Goal: Obtain resource: Download file/media

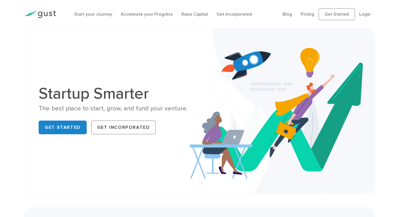
click at [369, 14] on link "Login" at bounding box center [364, 13] width 11 height 5
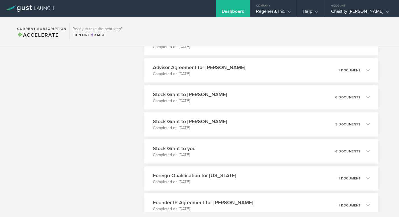
scroll to position [1081, 0]
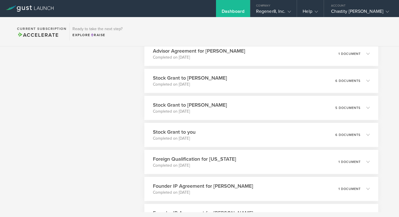
scroll to position [1100, 0]
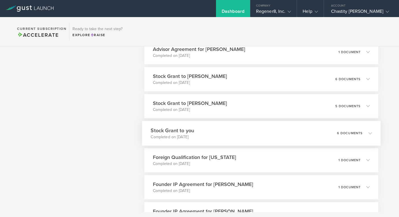
click at [359, 132] on p "6 documents" at bounding box center [350, 132] width 26 height 3
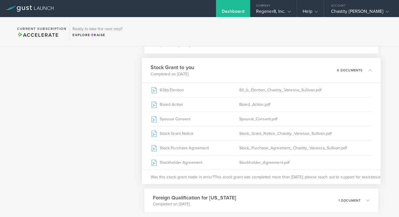
scroll to position [1165, 0]
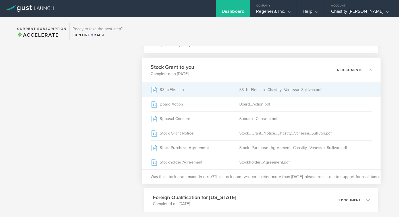
click at [292, 93] on div "83_b_Election_Chastity_Vanessa_Sullivan.pdf" at bounding box center [305, 89] width 133 height 14
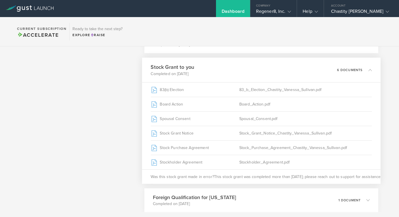
click at [369, 67] on icon at bounding box center [367, 69] width 9 height 5
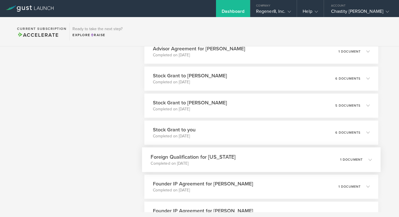
scroll to position [1092, 0]
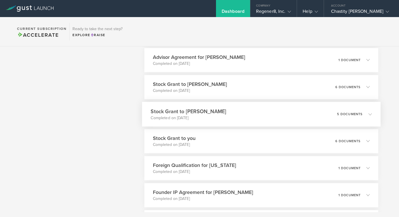
click at [323, 116] on div "Stock Grant to [PERSON_NAME] Completed on [DATE] 5 documents" at bounding box center [261, 114] width 239 height 25
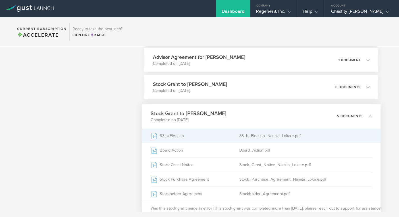
click at [289, 131] on div "83_b_Election_Namita_Lokare.pdf" at bounding box center [305, 135] width 133 height 14
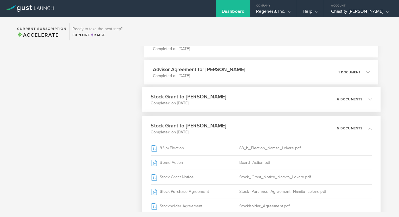
scroll to position [1076, 0]
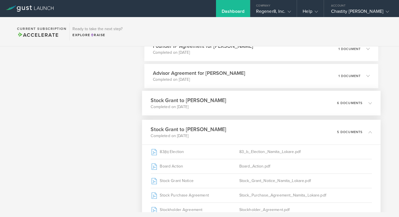
click at [264, 99] on div "Stock Grant to [PERSON_NAME] Completed on [DATE] 6 documents" at bounding box center [261, 103] width 239 height 25
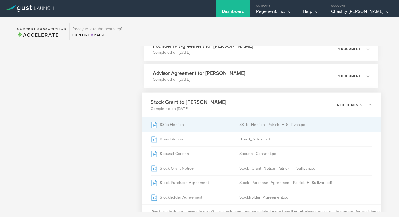
click at [256, 126] on div "83_b_Election_Patrick_F_Sullivan.pdf" at bounding box center [305, 124] width 133 height 14
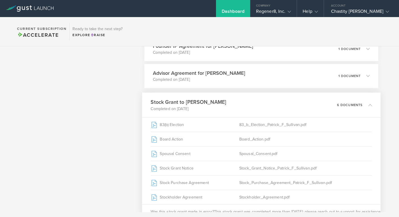
click at [363, 106] on icon at bounding box center [367, 104] width 9 height 5
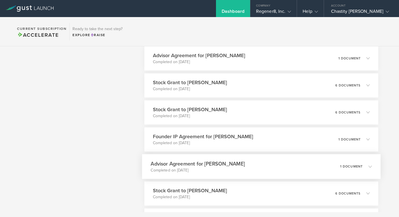
scroll to position [986, 0]
click at [317, 81] on div "Stock [PERSON_NAME] to [PERSON_NAME] Completed on [DATE] 6 documents" at bounding box center [261, 85] width 234 height 24
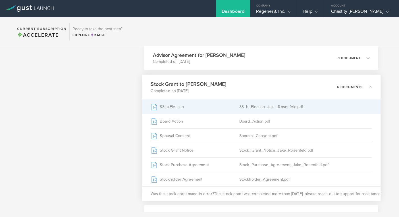
click at [291, 104] on div "83_b_Election_Jake_Rosenfeld.pdf" at bounding box center [305, 106] width 133 height 14
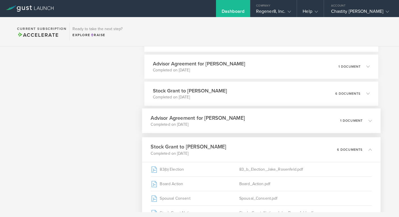
scroll to position [923, 0]
click at [239, 93] on div "Stock [PERSON_NAME] to [PERSON_NAME] Completed on [DATE] 6 documents" at bounding box center [261, 94] width 239 height 25
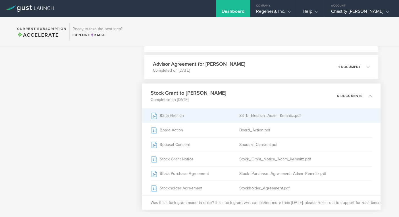
click at [238, 113] on div "83(b) Election" at bounding box center [195, 115] width 88 height 14
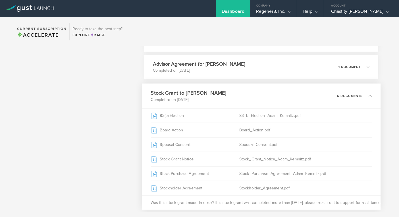
scroll to position [922, 0]
click at [244, 71] on div "Advisor Agreement for [PERSON_NAME] Completed on [DATE] 1 document" at bounding box center [261, 67] width 239 height 25
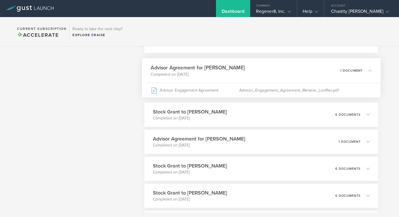
click at [362, 66] on div "1 document" at bounding box center [356, 71] width 32 height 10
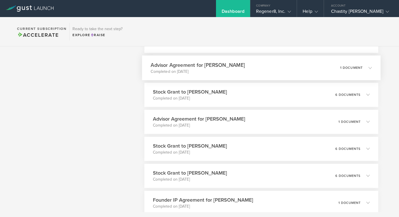
click at [362, 66] on p "1 document" at bounding box center [351, 67] width 23 height 3
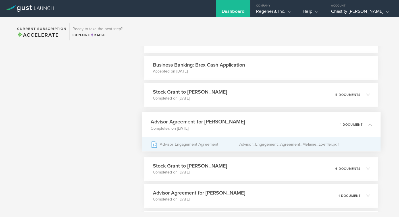
scroll to position [867, 0]
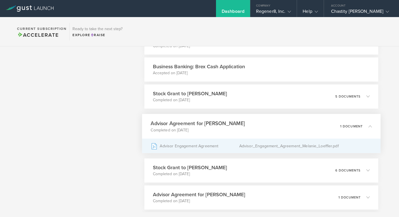
click at [323, 94] on div "Stock Grant to [PERSON_NAME] Completed on [DATE] 5 documents" at bounding box center [261, 96] width 234 height 24
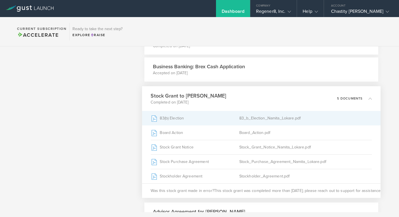
click at [274, 118] on div "83_b_Election_Namita_Lokare.pdf" at bounding box center [305, 118] width 133 height 14
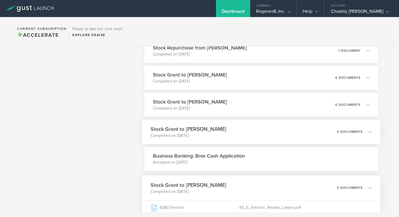
scroll to position [780, 0]
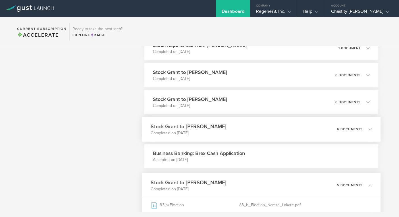
click at [239, 131] on div "Stock Grant to [PERSON_NAME] Completed on [DATE] 6 documents" at bounding box center [261, 129] width 239 height 25
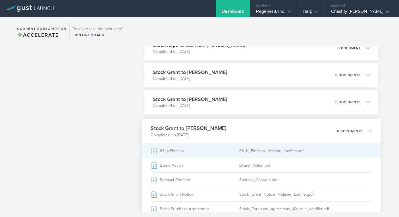
click at [231, 149] on div "83(b) Election" at bounding box center [195, 150] width 88 height 14
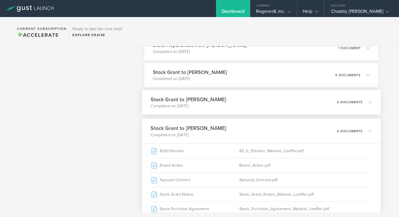
drag, startPoint x: 227, startPoint y: 100, endPoint x: 187, endPoint y: 99, distance: 40.1
click at [187, 99] on div "Stock Grant to [PERSON_NAME] Completed on [DATE] 6 documents" at bounding box center [261, 102] width 239 height 25
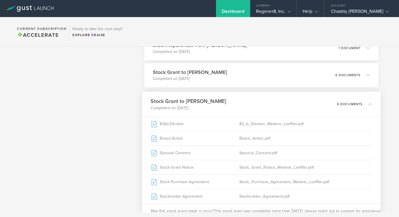
copy h3 "[PERSON_NAME]"
